Goal: Obtain resource: Download file/media

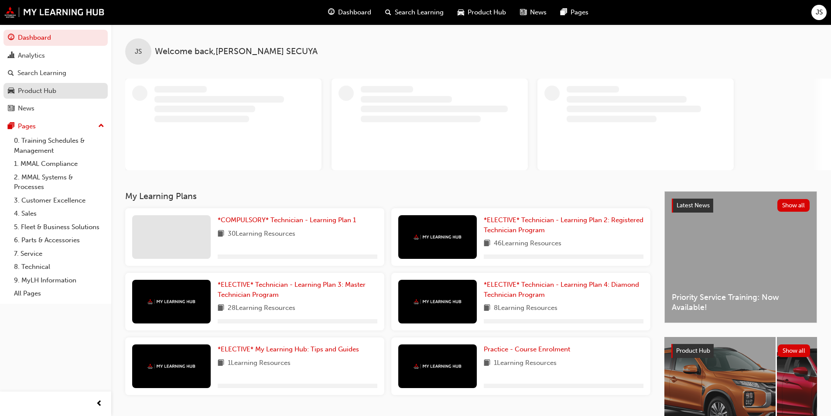
click at [58, 91] on div "Product Hub" at bounding box center [55, 90] width 95 height 11
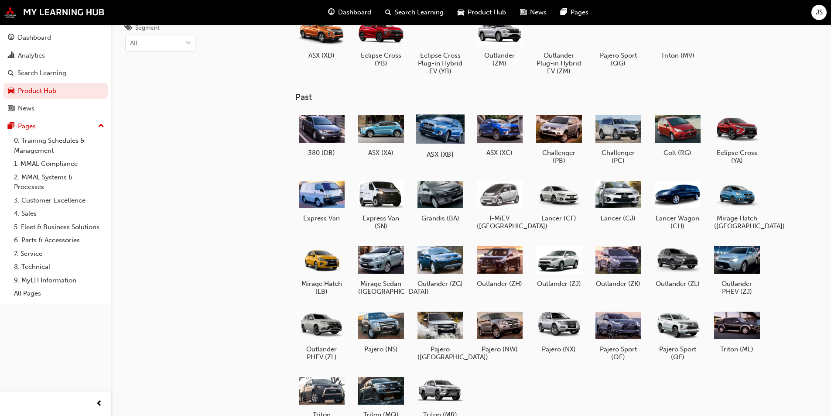
scroll to position [92, 0]
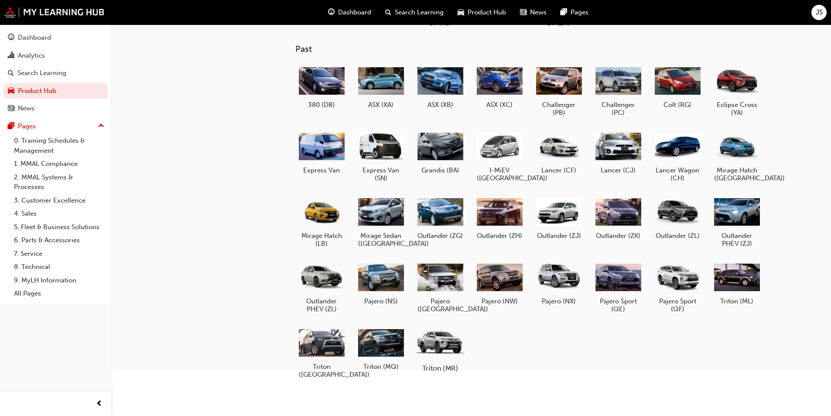
click at [444, 355] on div at bounding box center [440, 342] width 48 height 34
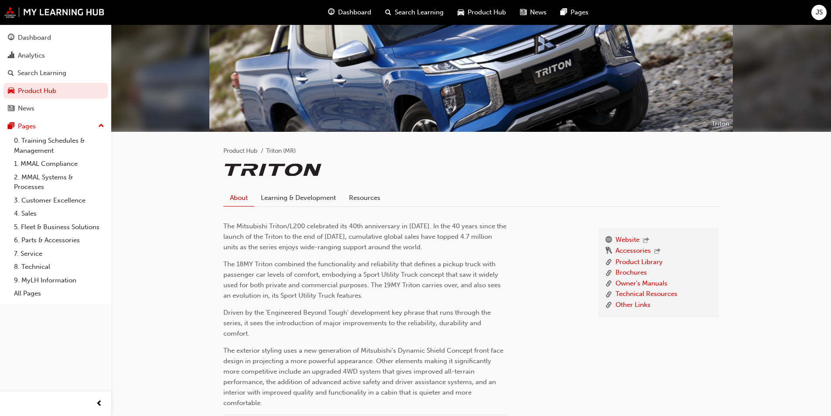
scroll to position [67, 0]
click at [368, 194] on link "Resources" at bounding box center [364, 198] width 44 height 17
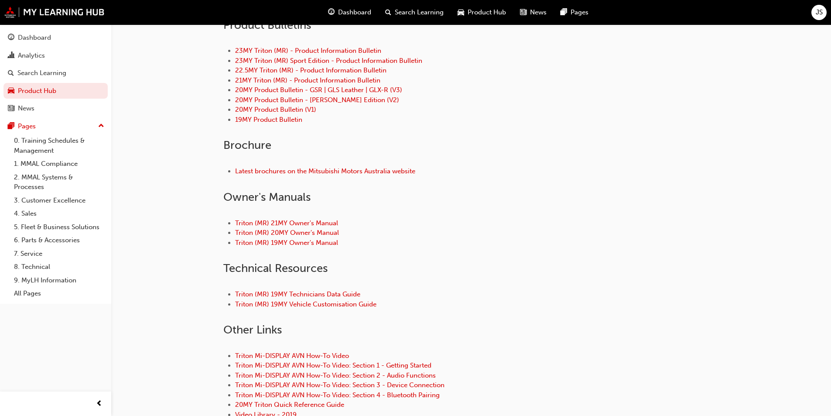
scroll to position [285, 0]
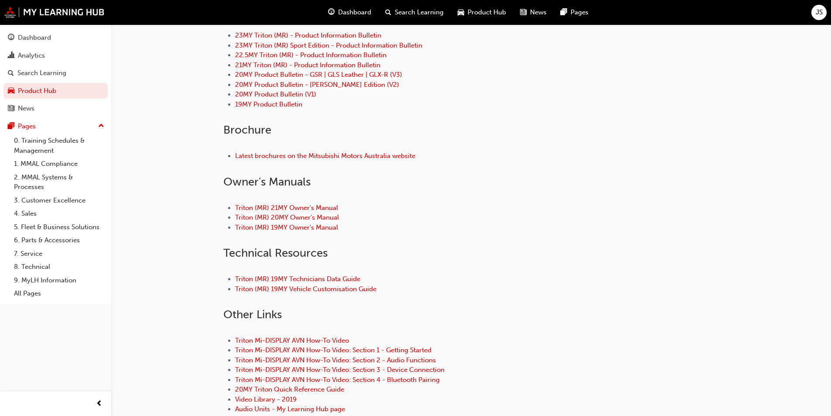
click at [306, 273] on div "Triton (MR) 19MY Technicians Data Guide Triton (MR) 19MY Vehicle Customisation …" at bounding box center [470, 284] width 495 height 48
click at [308, 279] on link "Triton (MR) 19MY Technicians Data Guide" at bounding box center [297, 279] width 125 height 8
